Goal: Navigation & Orientation: Find specific page/section

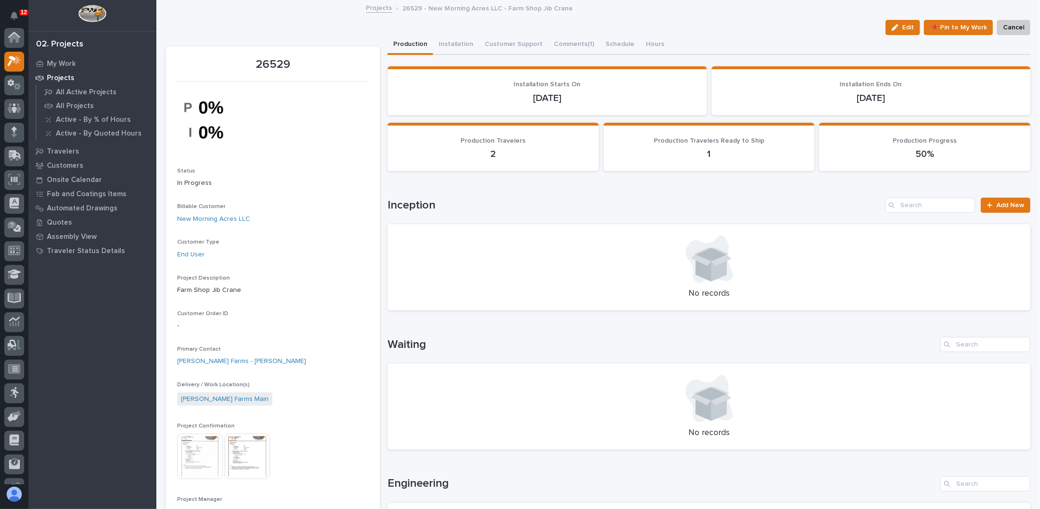
scroll to position [24, 0]
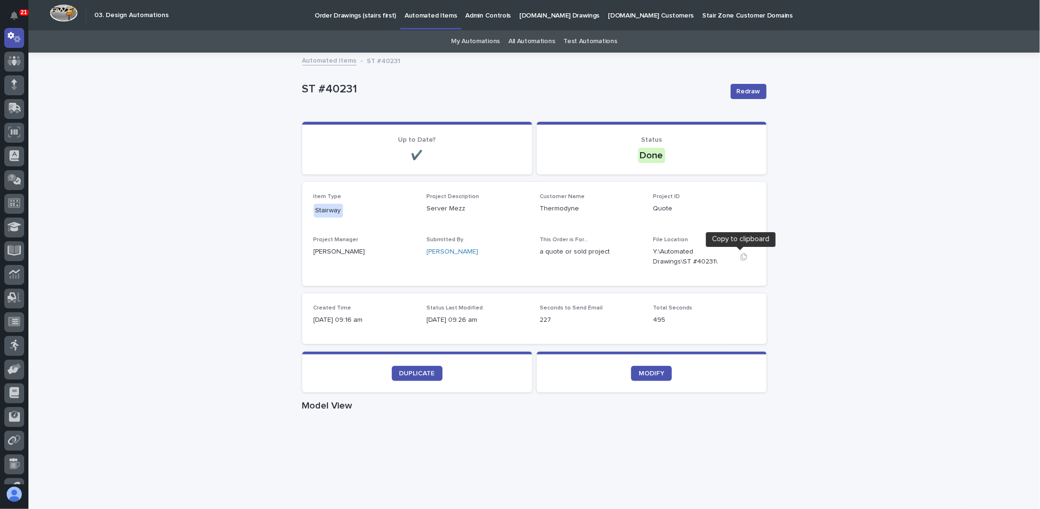
click at [740, 255] on icon "button" at bounding box center [744, 257] width 8 height 8
